Goal: Navigation & Orientation: Go to known website

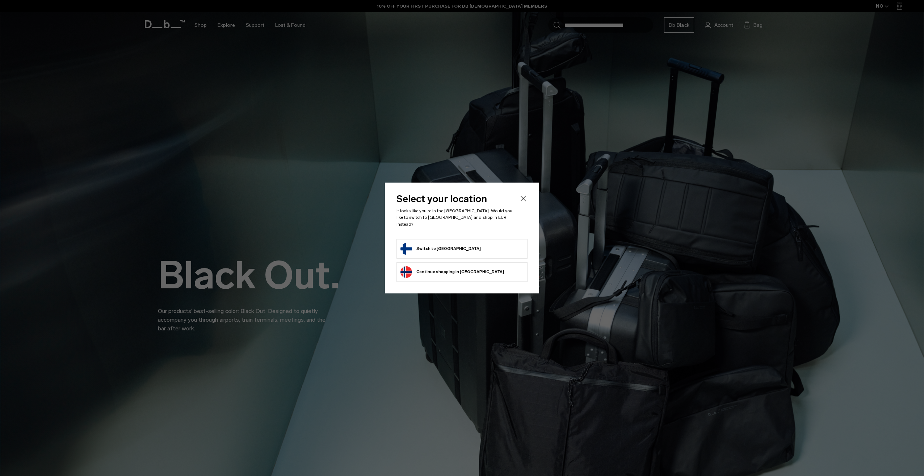
click at [429, 244] on button "Switch to [GEOGRAPHIC_DATA]" at bounding box center [440, 249] width 80 height 12
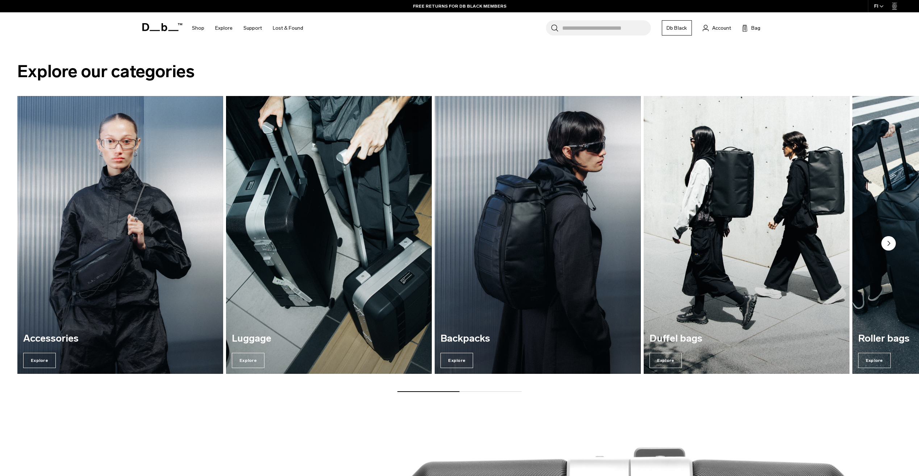
scroll to position [1340, 0]
